Goal: Register for event/course

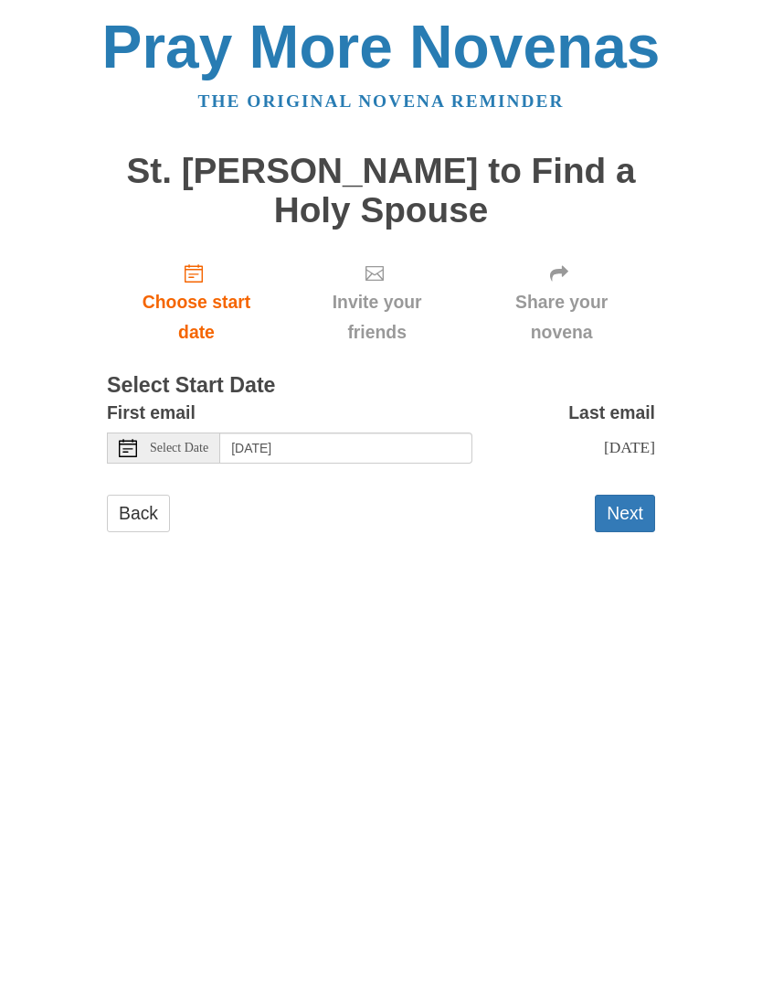
click at [181, 448] on span "Select Date" at bounding box center [179, 448] width 59 height 13
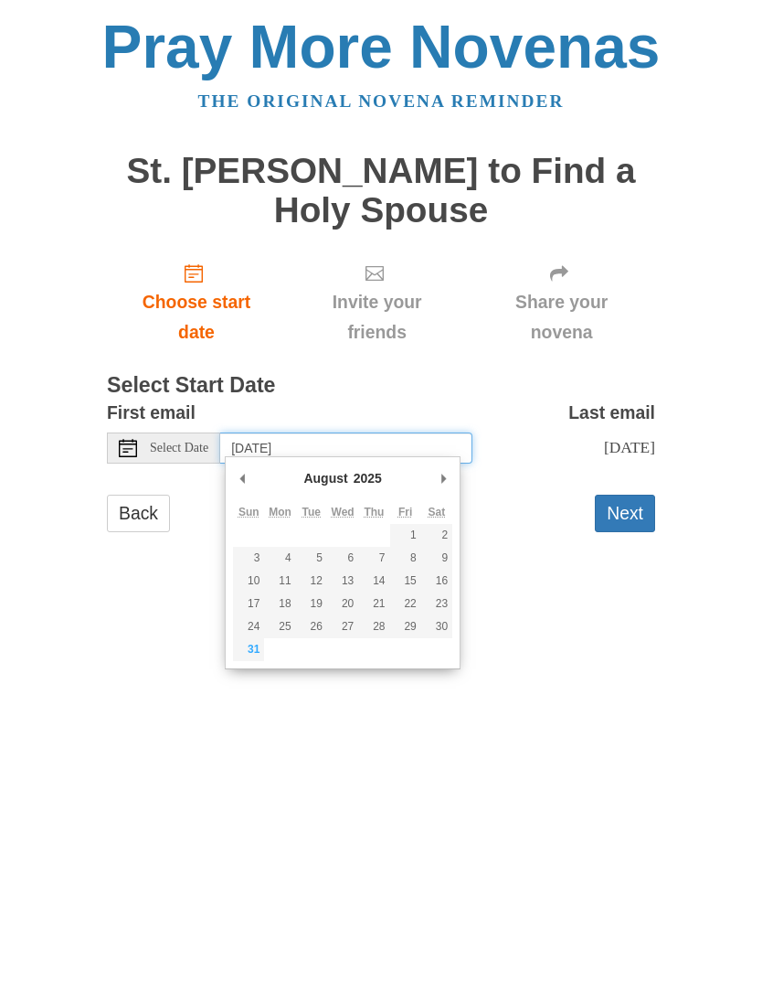
type input "Friday, August 29th"
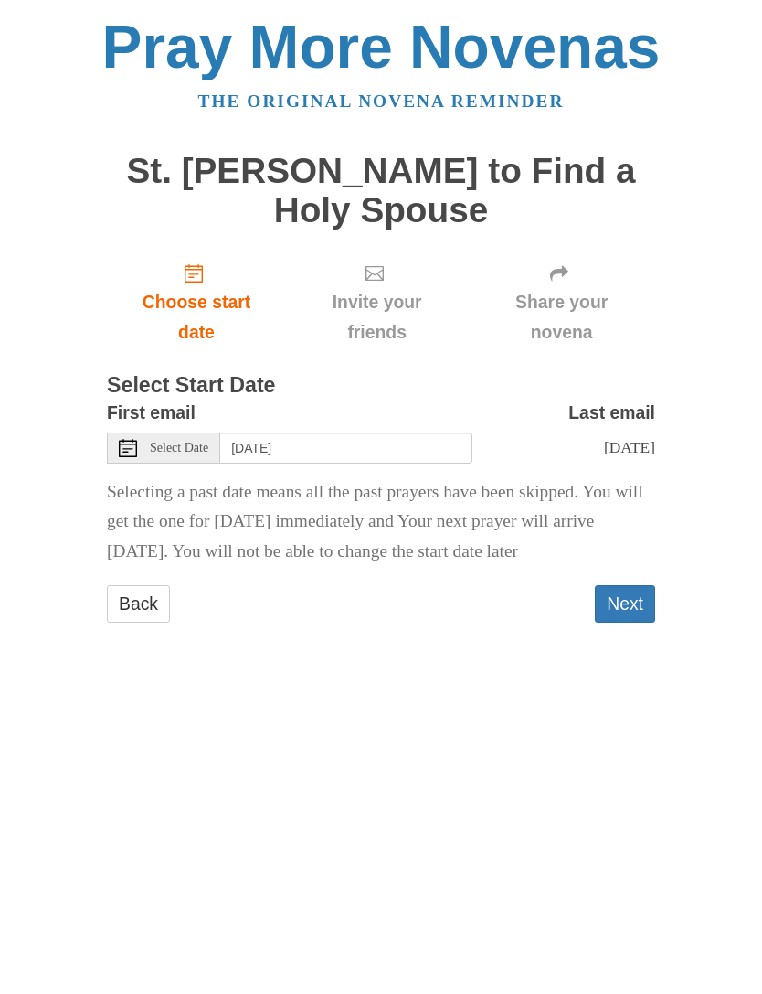
click at [631, 586] on button "Next" at bounding box center [625, 603] width 60 height 37
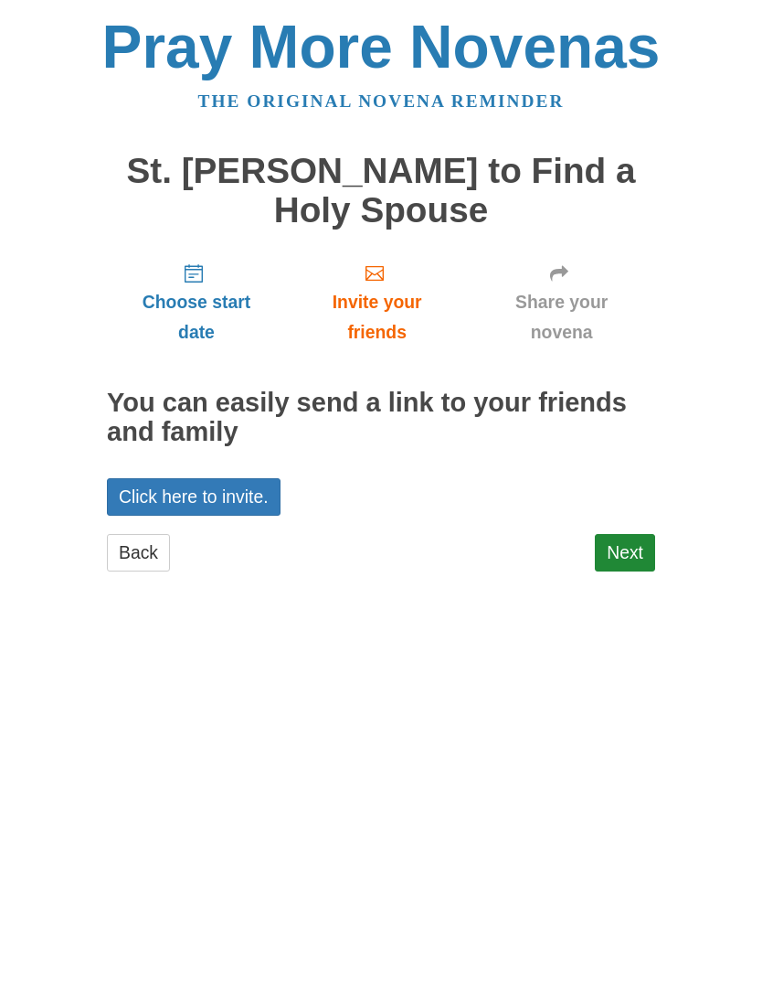
click at [628, 544] on link "Next" at bounding box center [625, 552] width 60 height 37
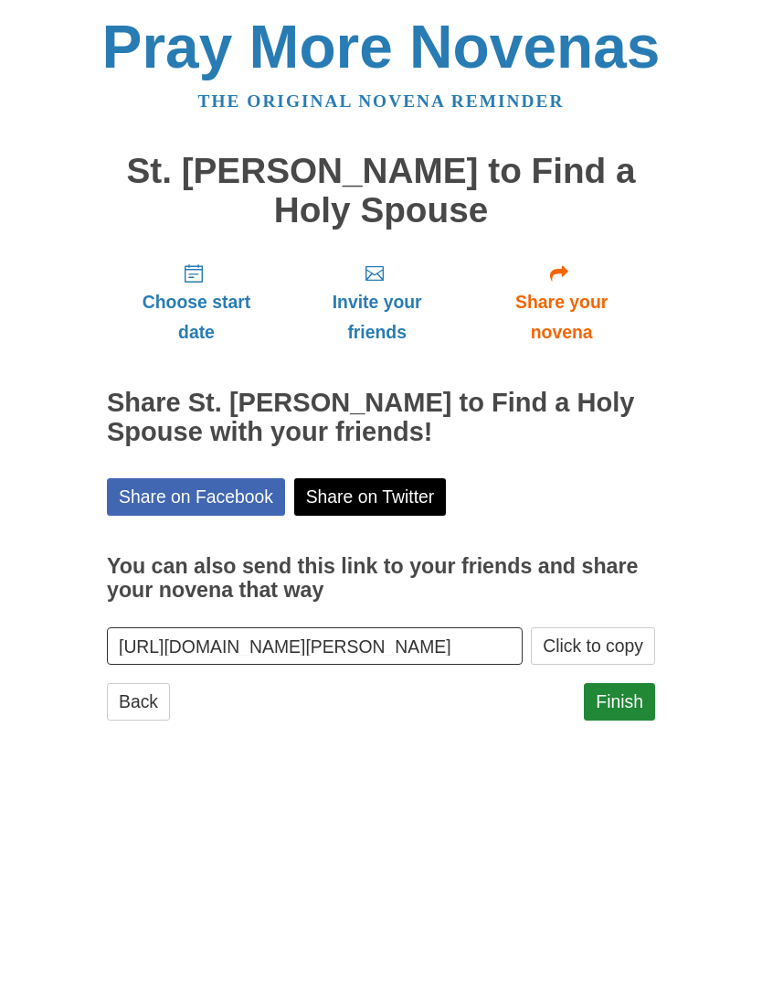
click at [644, 693] on link "Finish" at bounding box center [619, 701] width 71 height 37
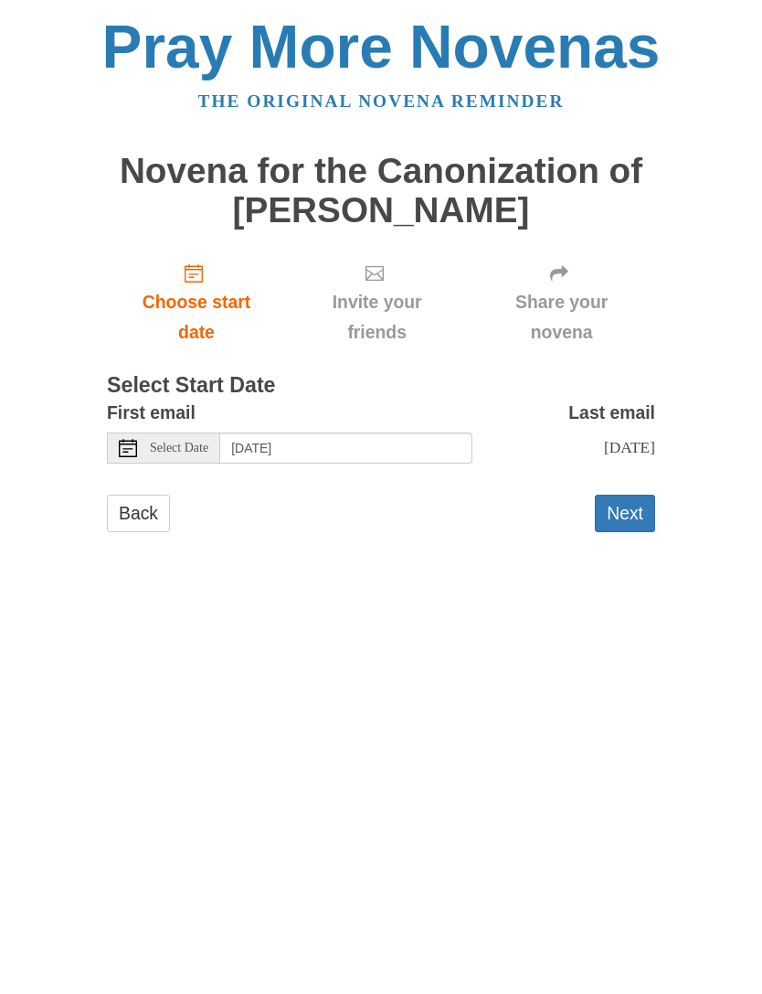
click at [635, 513] on button "Next" at bounding box center [625, 513] width 60 height 37
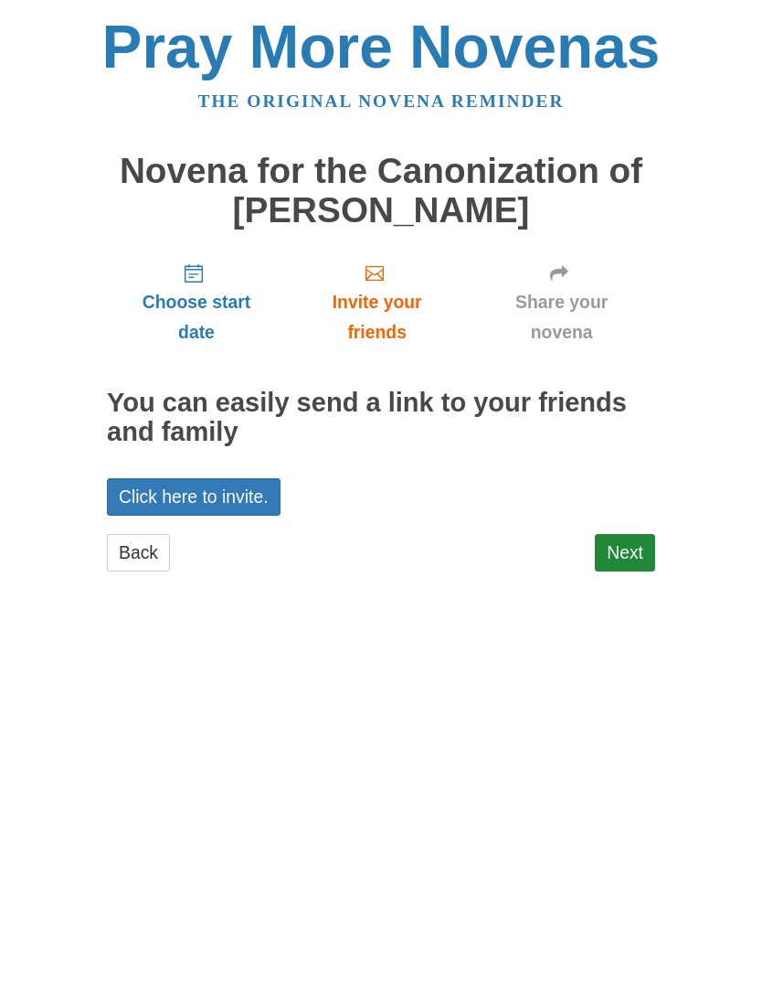
click at [631, 538] on link "Next" at bounding box center [625, 552] width 60 height 37
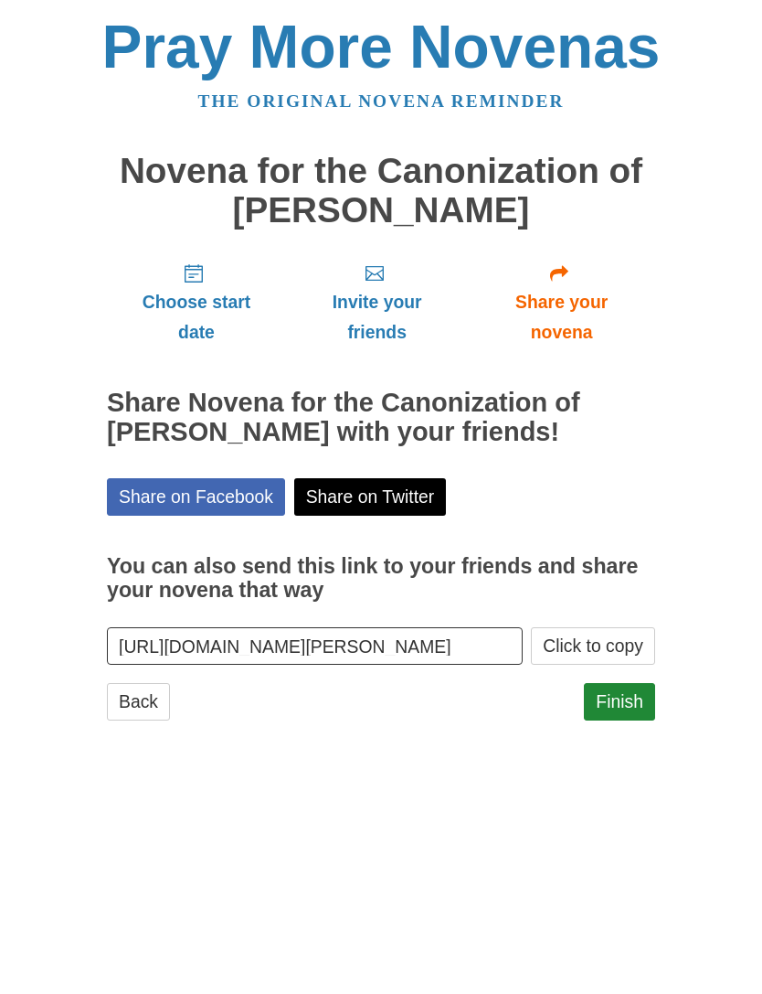
click at [635, 694] on link "Finish" at bounding box center [619, 701] width 71 height 37
